Goal: Task Accomplishment & Management: Use online tool/utility

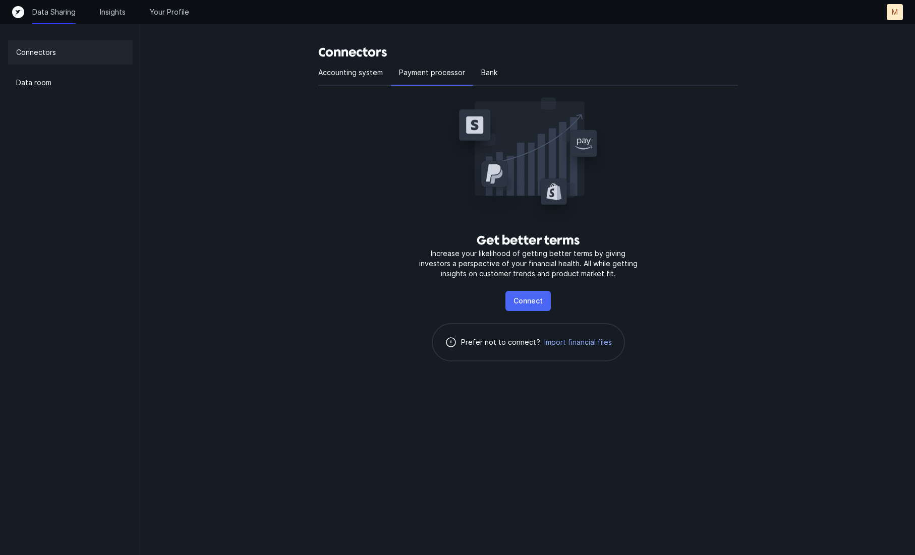
click at [530, 301] on p "Connect" at bounding box center [527, 301] width 29 height 12
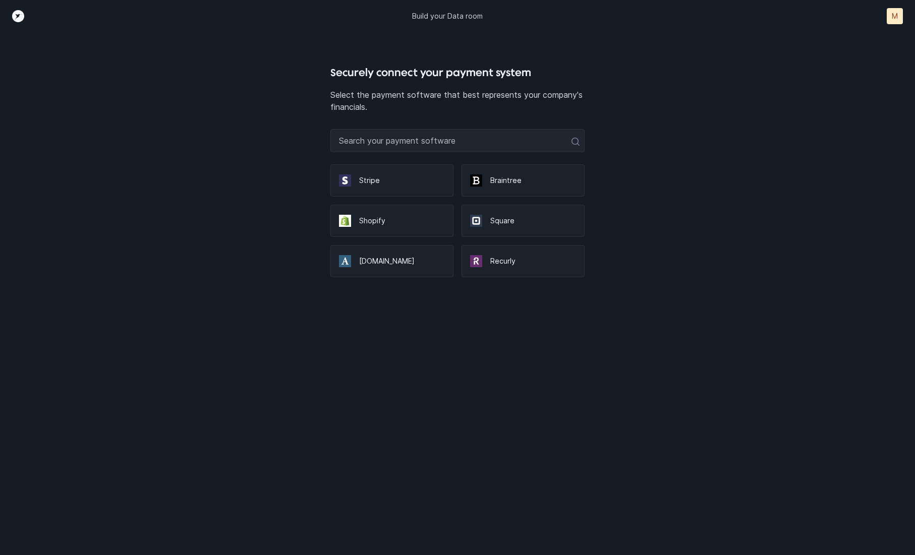
click at [384, 184] on p "Stripe" at bounding box center [402, 180] width 86 height 10
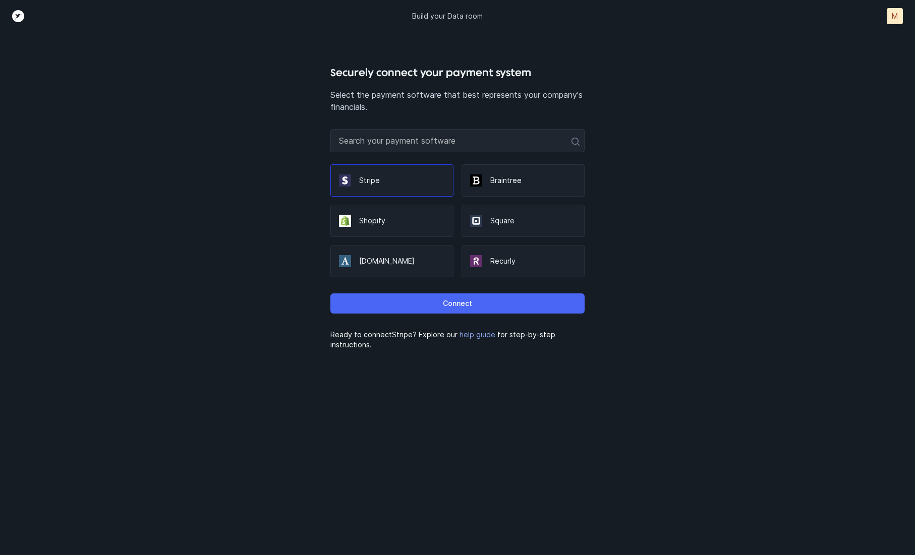
click at [477, 306] on button "Connect" at bounding box center [457, 304] width 254 height 20
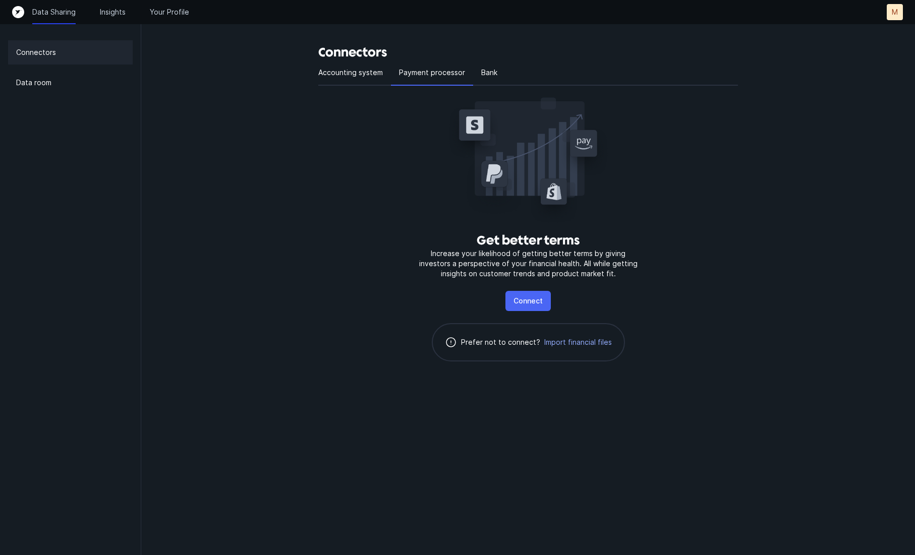
click at [531, 299] on p "Connect" at bounding box center [527, 301] width 29 height 12
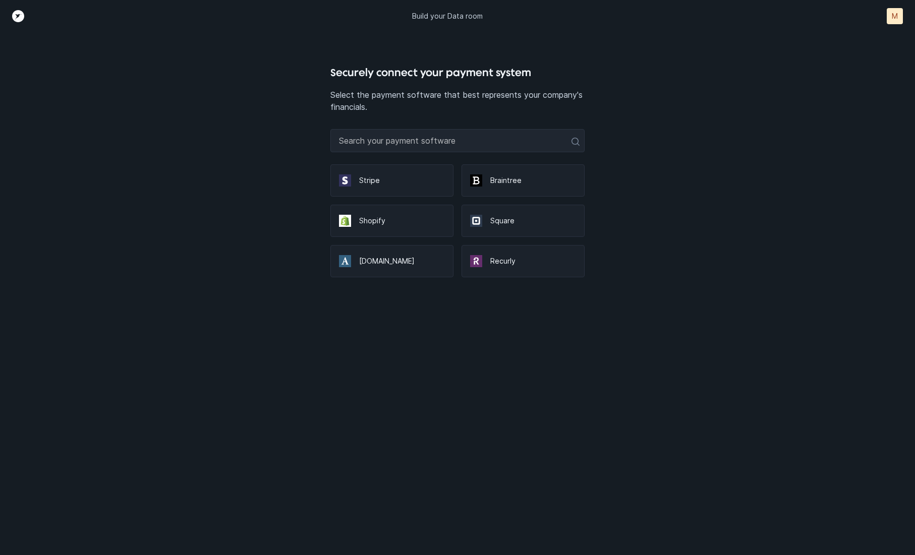
click at [405, 190] on div "Stripe" at bounding box center [391, 180] width 123 height 32
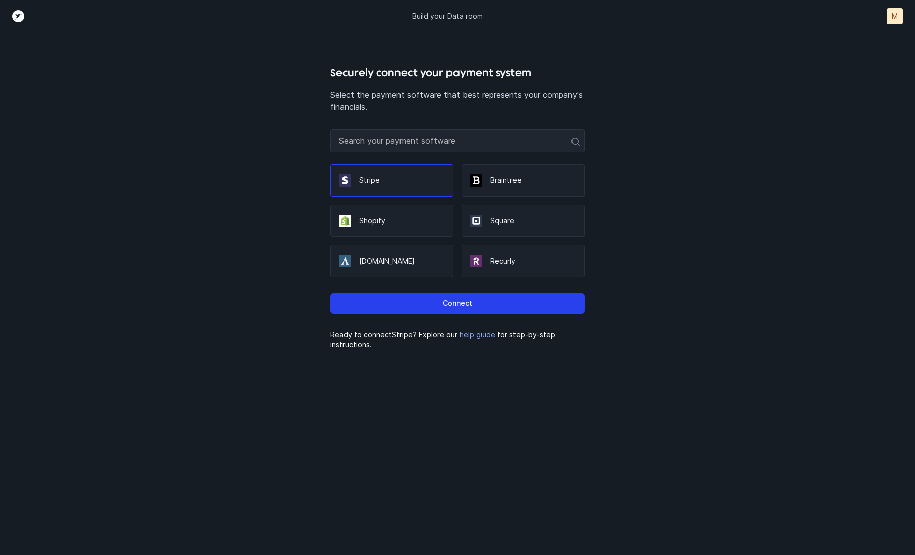
click at [458, 319] on div "Connect" at bounding box center [457, 299] width 254 height 44
click at [458, 308] on p "Connect" at bounding box center [457, 304] width 29 height 12
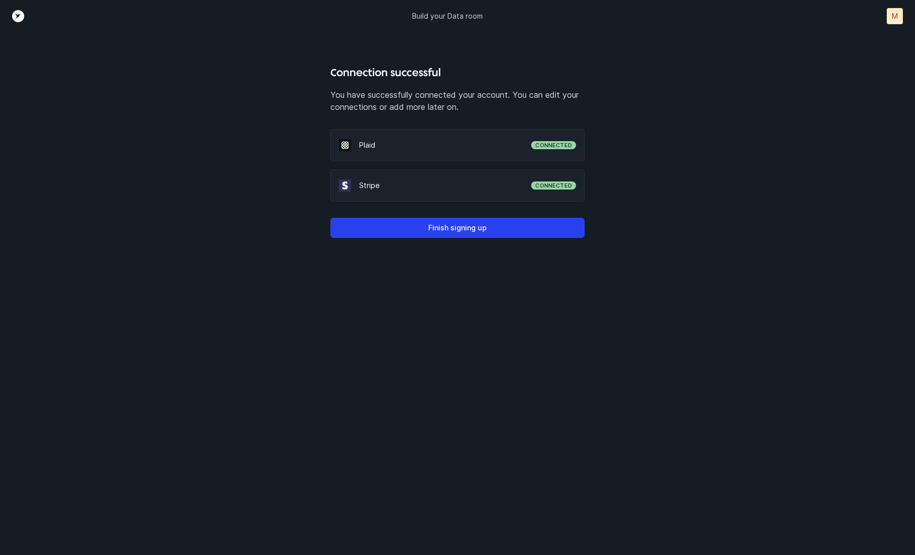
click at [449, 186] on p "Stripe" at bounding box center [445, 186] width 172 height 10
drag, startPoint x: 523, startPoint y: 222, endPoint x: 287, endPoint y: 385, distance: 286.5
click at [287, 385] on div "Connection successful You have successfully connected your account. You can edi…" at bounding box center [457, 310] width 763 height 491
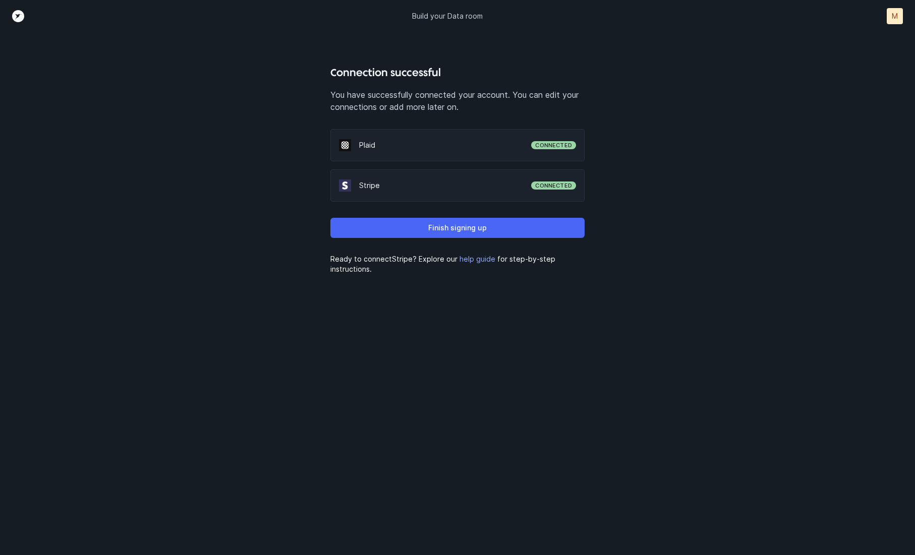
click at [450, 230] on p "Finish signing up" at bounding box center [457, 228] width 58 height 12
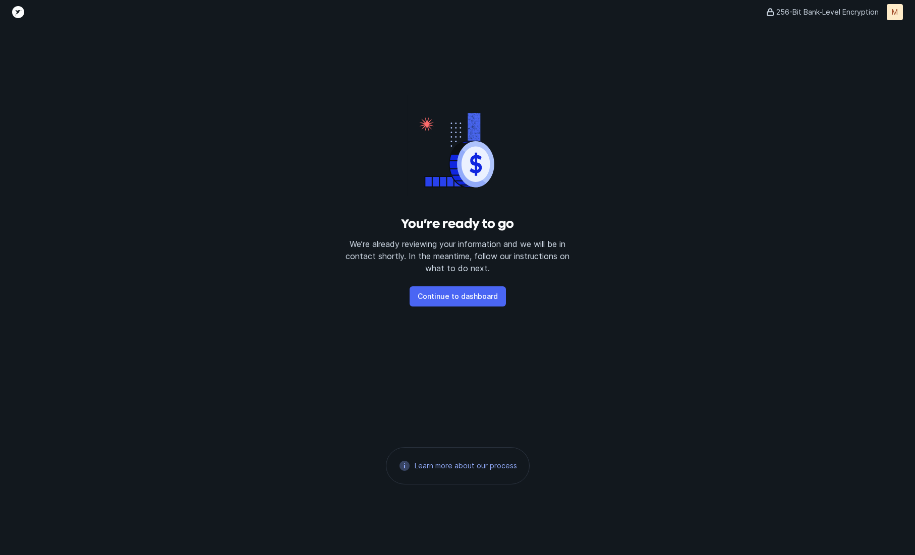
click at [473, 299] on p "Continue to dashboard" at bounding box center [458, 296] width 80 height 12
